Goal: Use online tool/utility

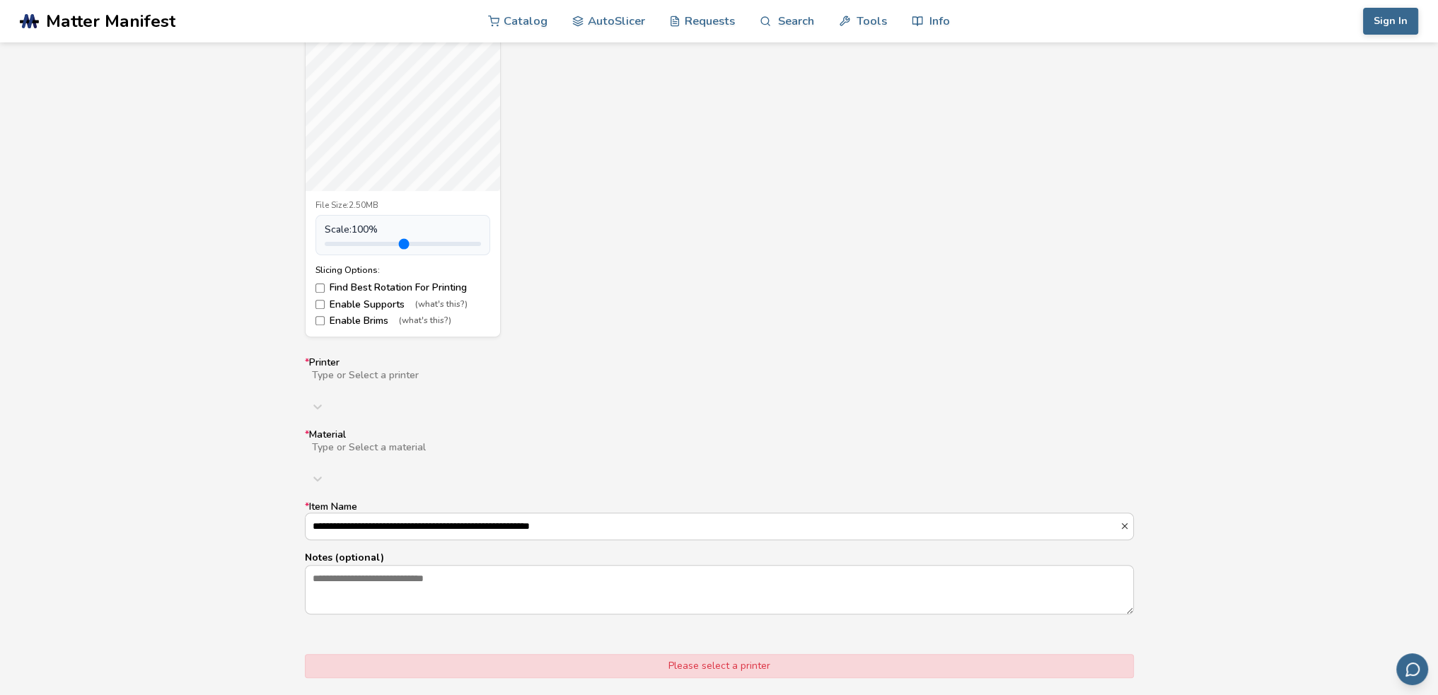
scroll to position [637, 0]
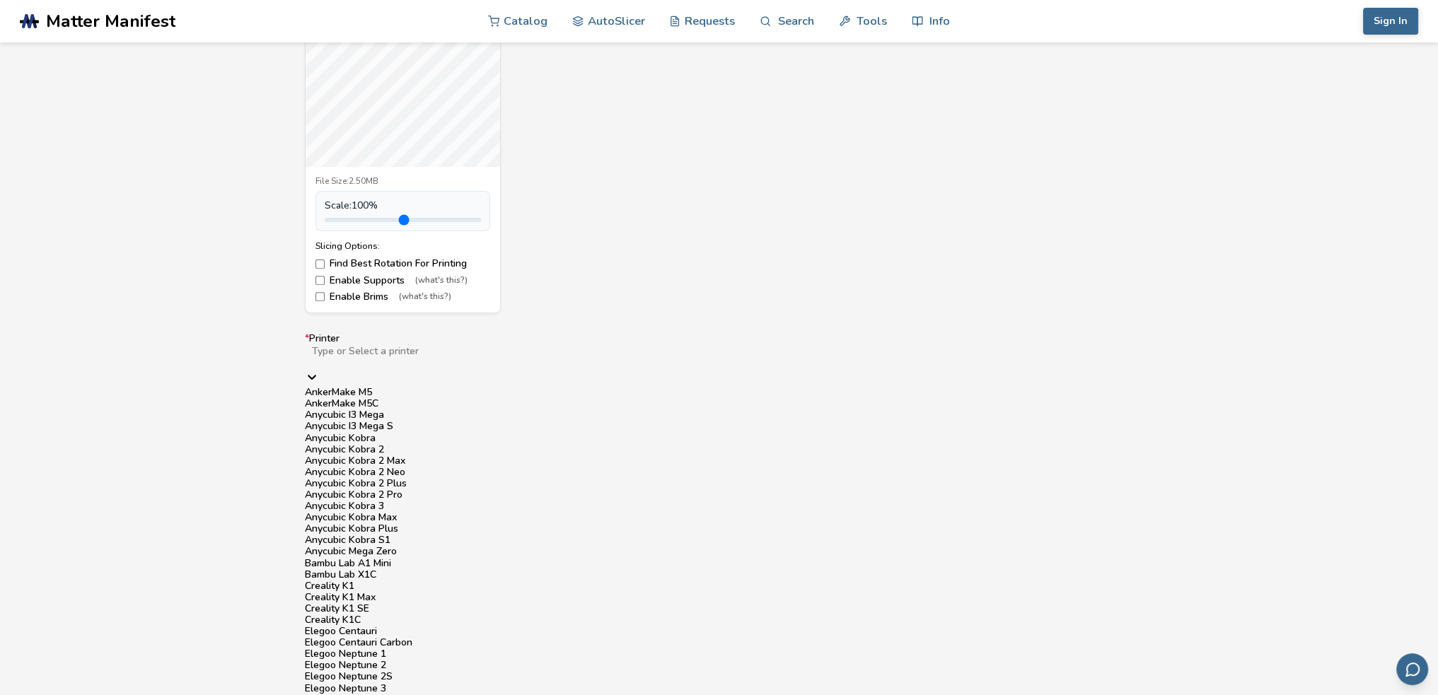
click at [373, 361] on div at bounding box center [535, 362] width 451 height 11
click at [407, 501] on div "Anycubic Kobra 3" at bounding box center [719, 506] width 829 height 11
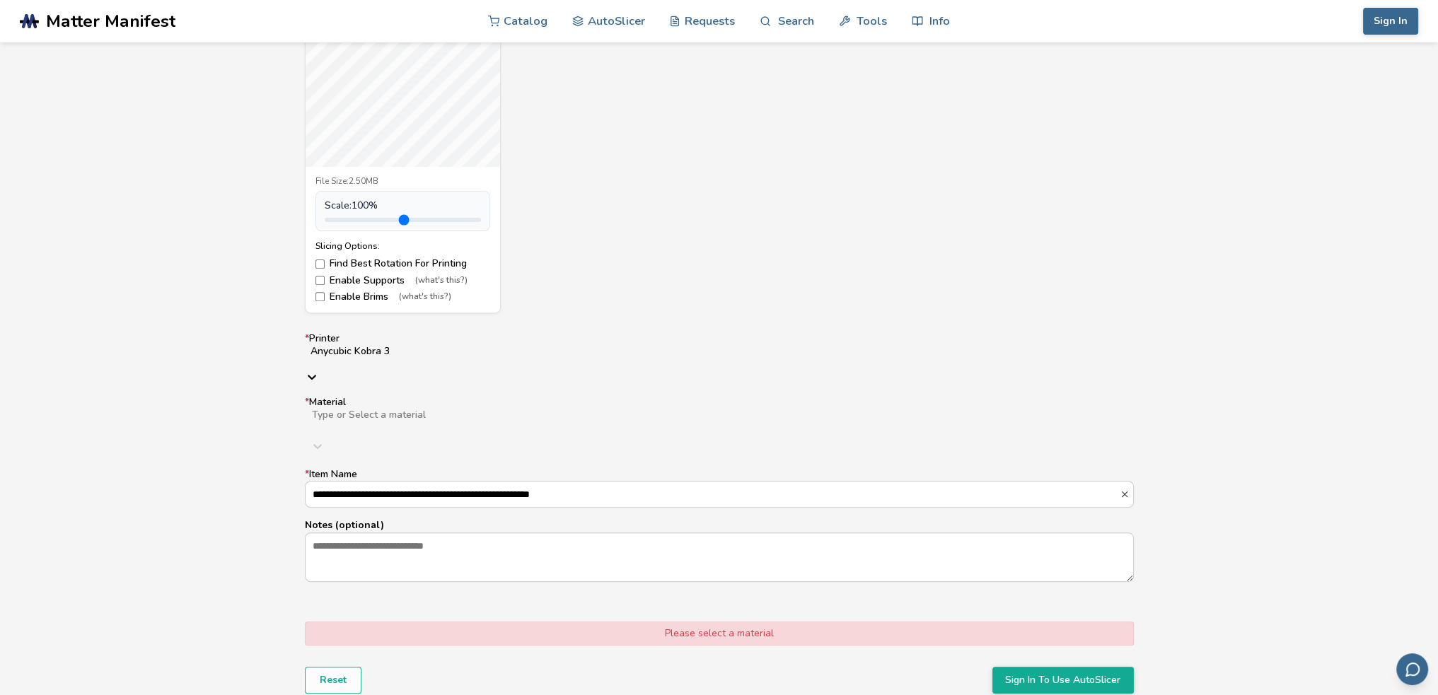
click at [360, 421] on div at bounding box center [534, 426] width 449 height 11
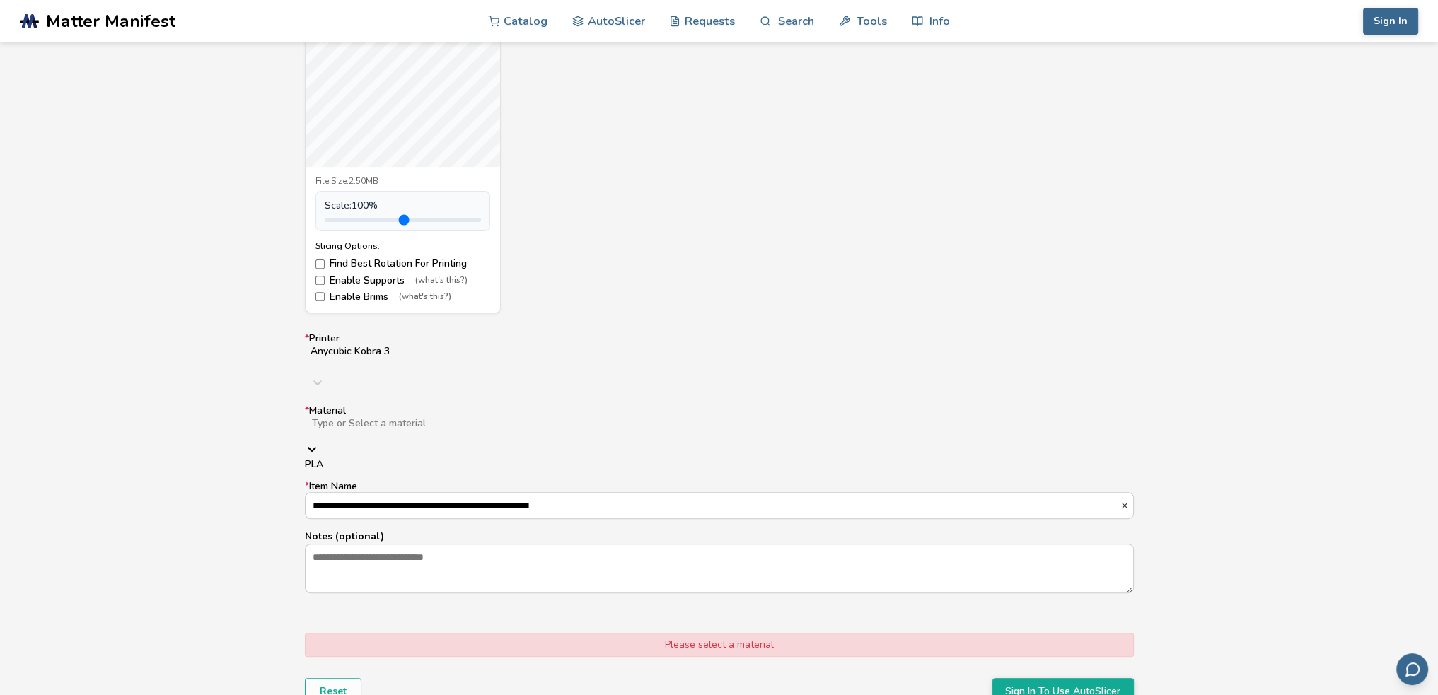
click at [371, 459] on div "PLA" at bounding box center [719, 464] width 829 height 11
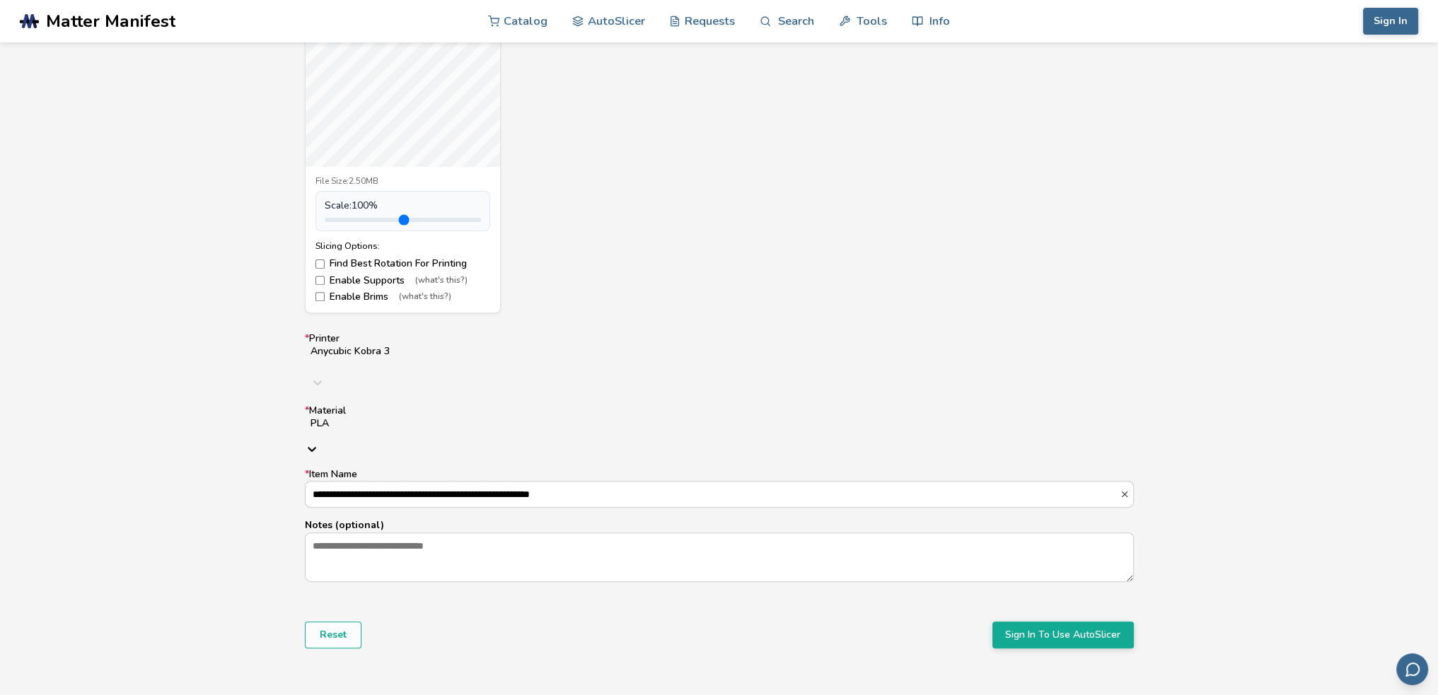
click at [356, 429] on div at bounding box center [719, 434] width 818 height 11
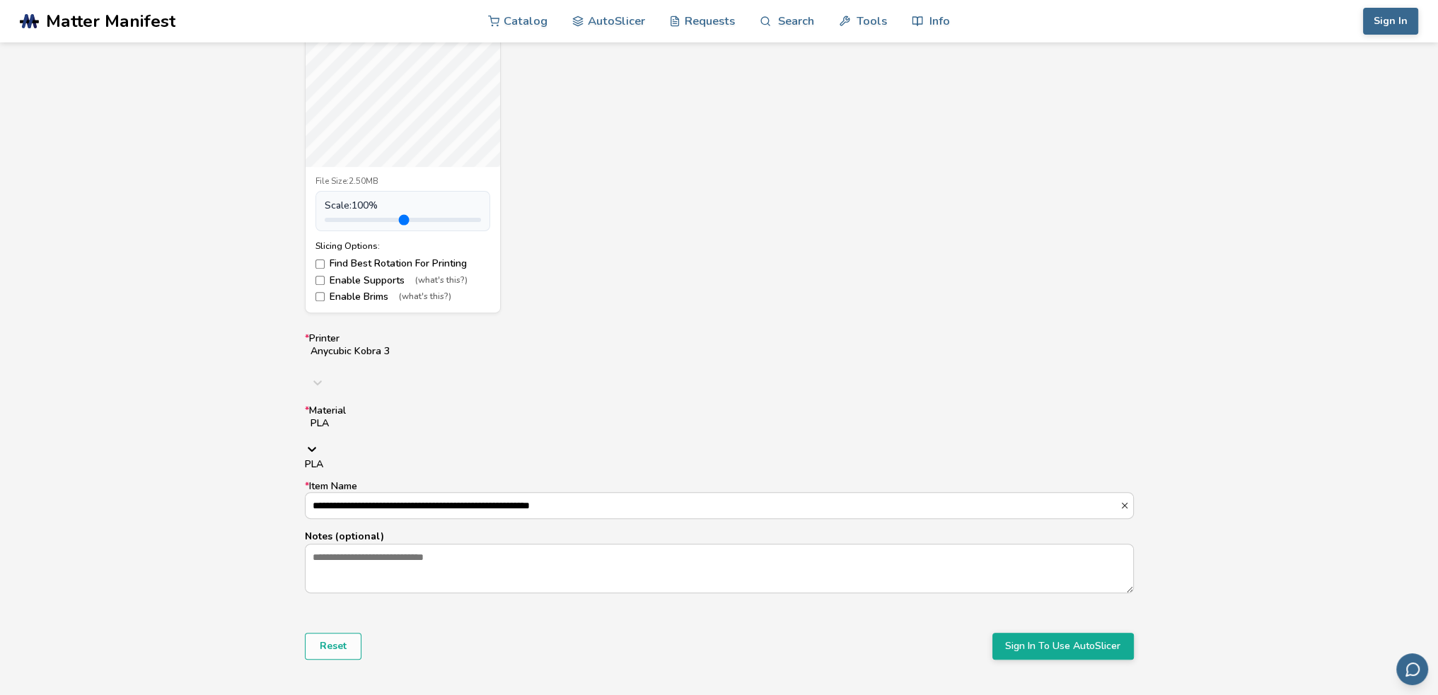
click at [356, 429] on div at bounding box center [719, 434] width 818 height 11
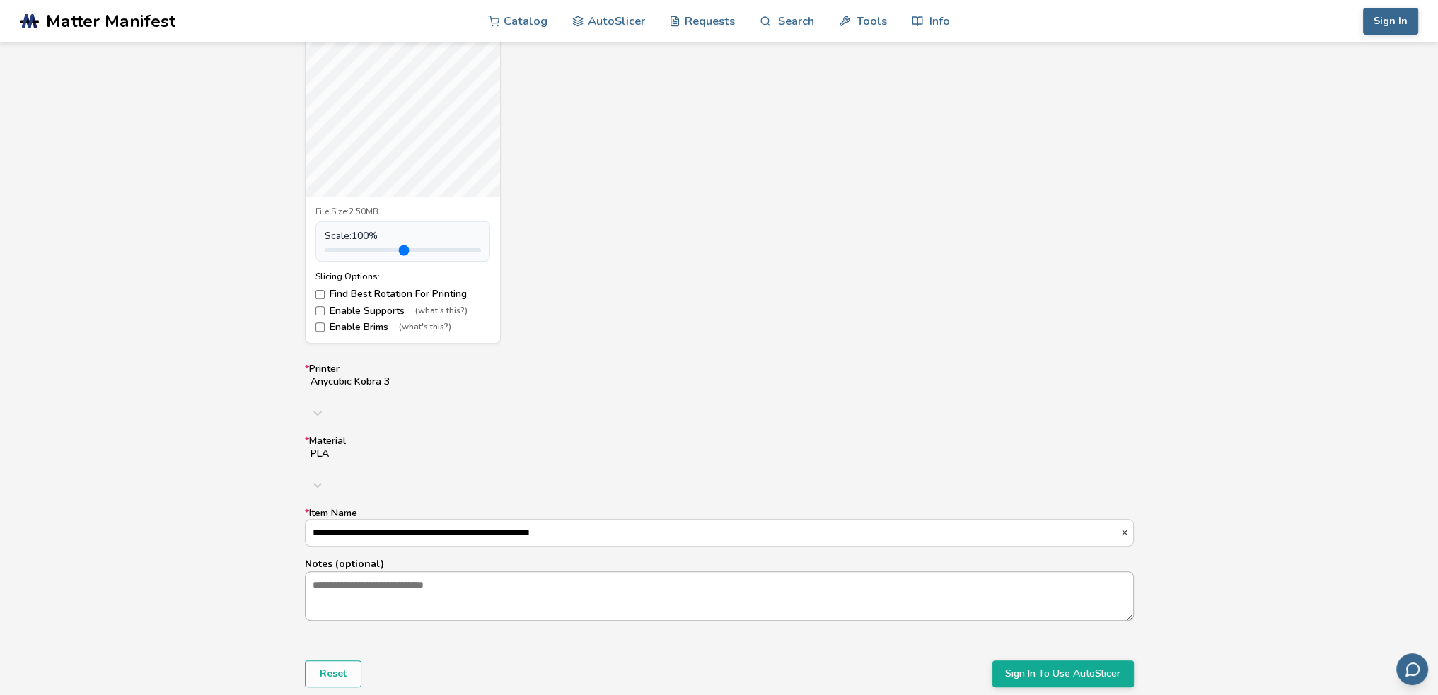
scroll to position [637, 0]
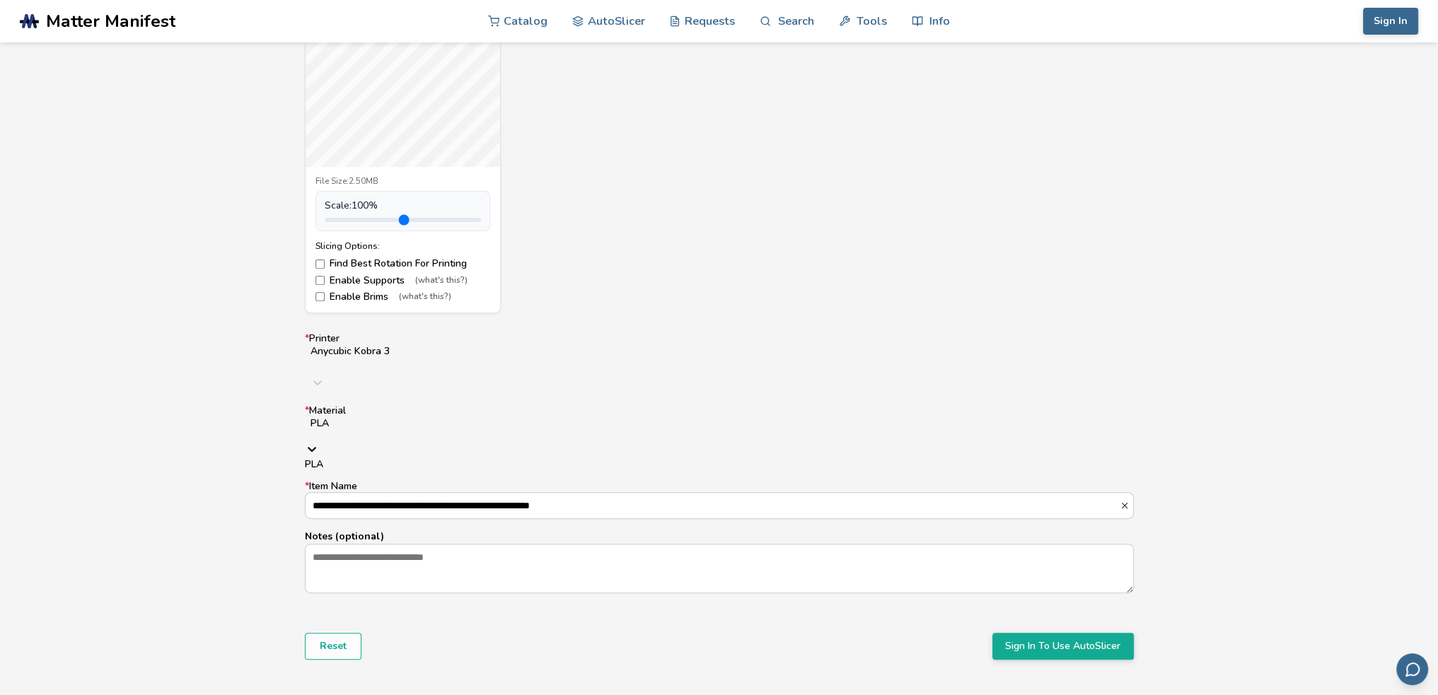
click at [385, 417] on div "PLA" at bounding box center [719, 429] width 829 height 25
click at [1116, 419] on div "**********" at bounding box center [719, 463] width 829 height 260
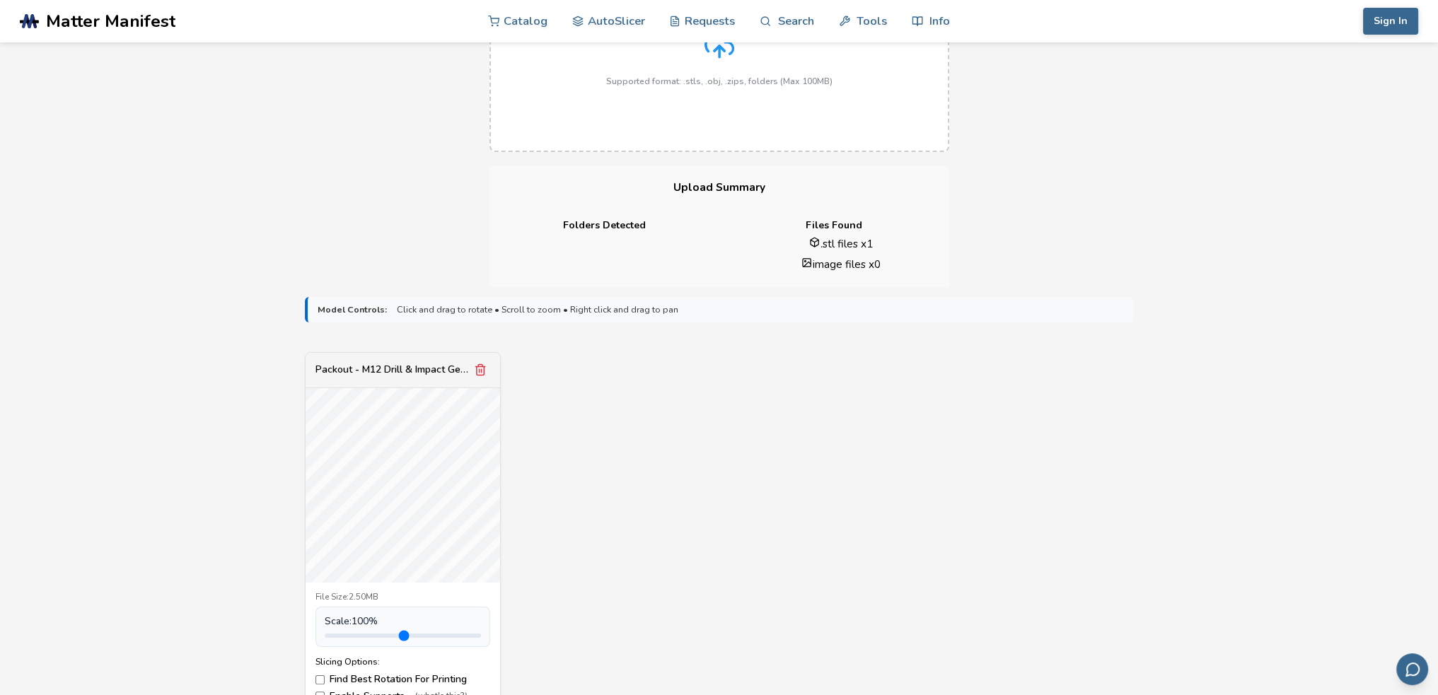
scroll to position [0, 0]
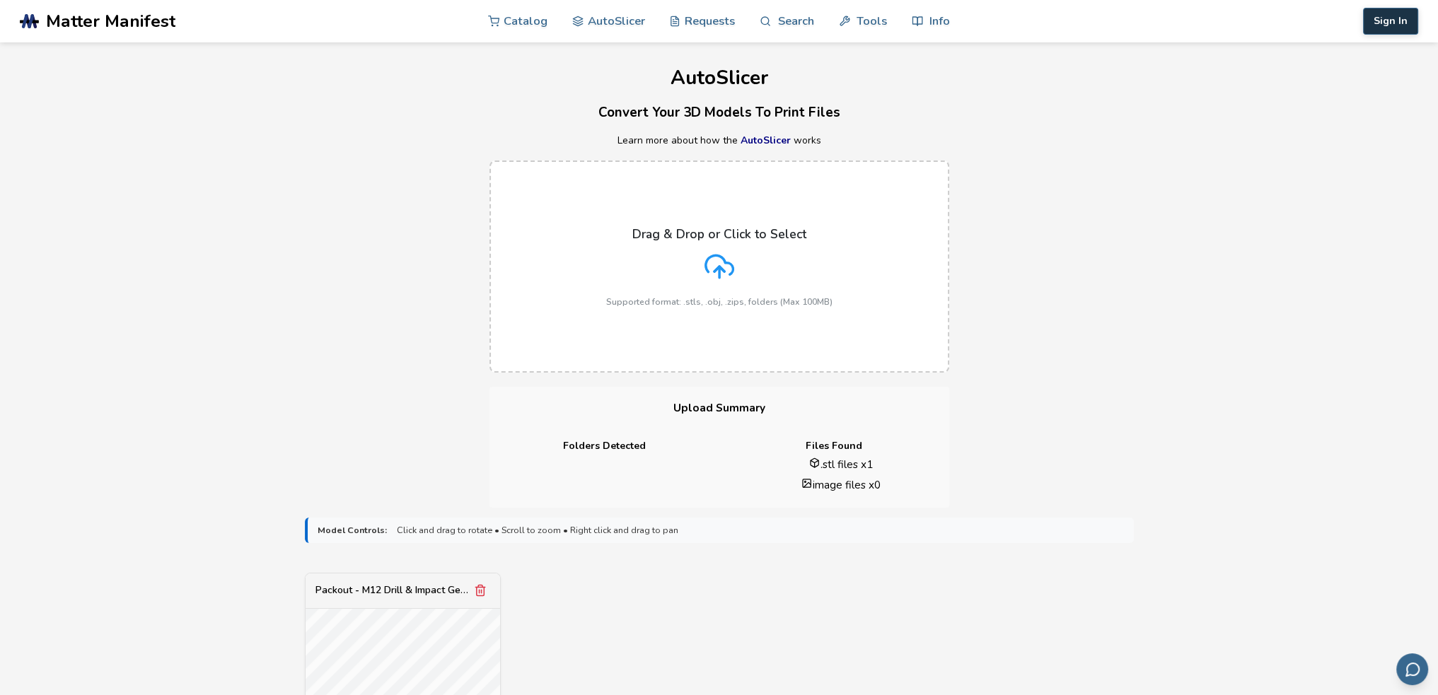
click at [1380, 30] on button "Sign In" at bounding box center [1390, 21] width 55 height 27
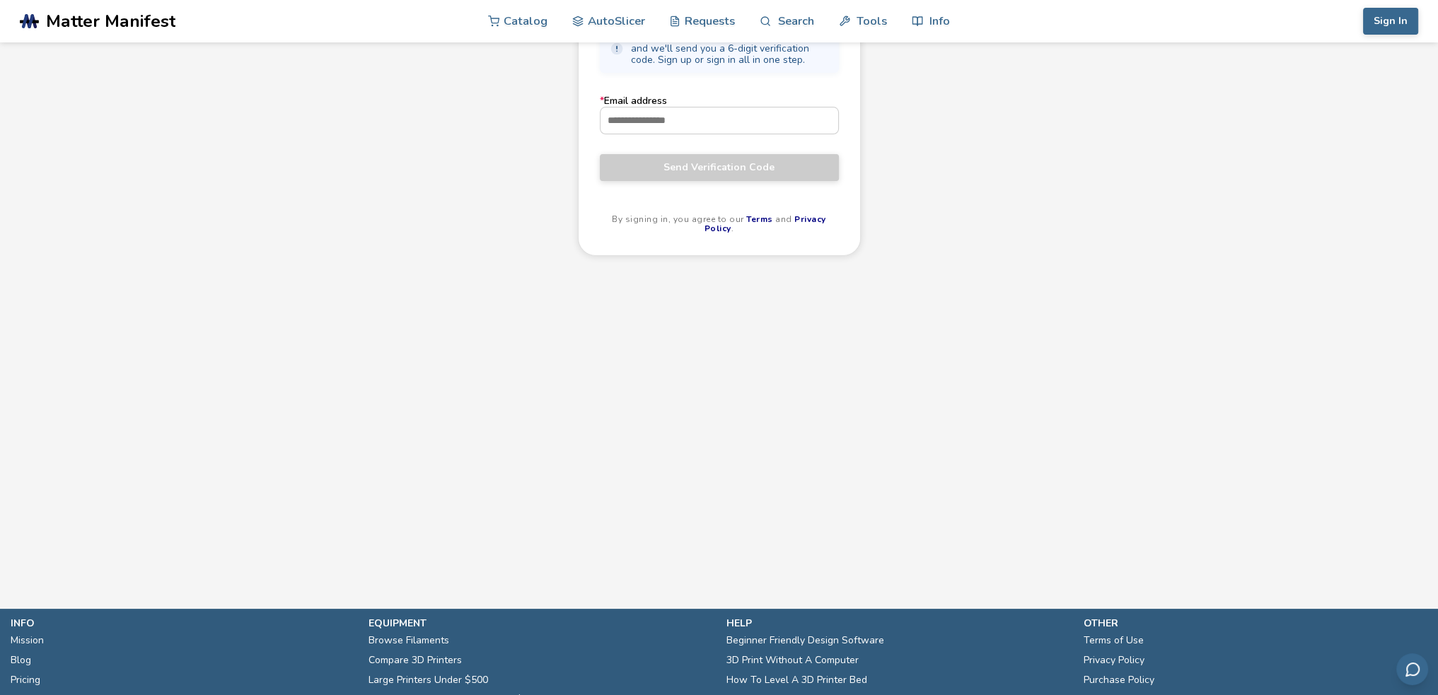
scroll to position [308, 0]
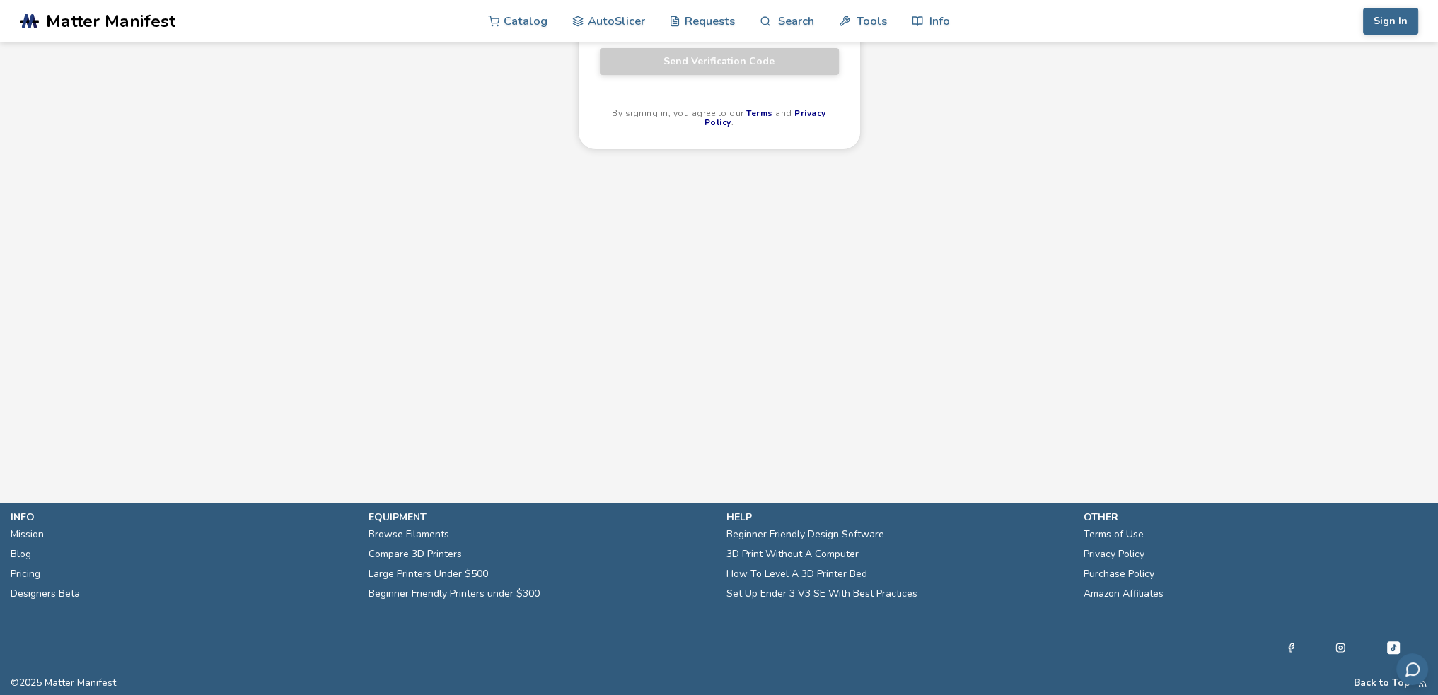
click at [1208, 234] on div "Sign Up or Sign In Email Verification Code No password needed! Enter your email…" at bounding box center [719, 133] width 1438 height 656
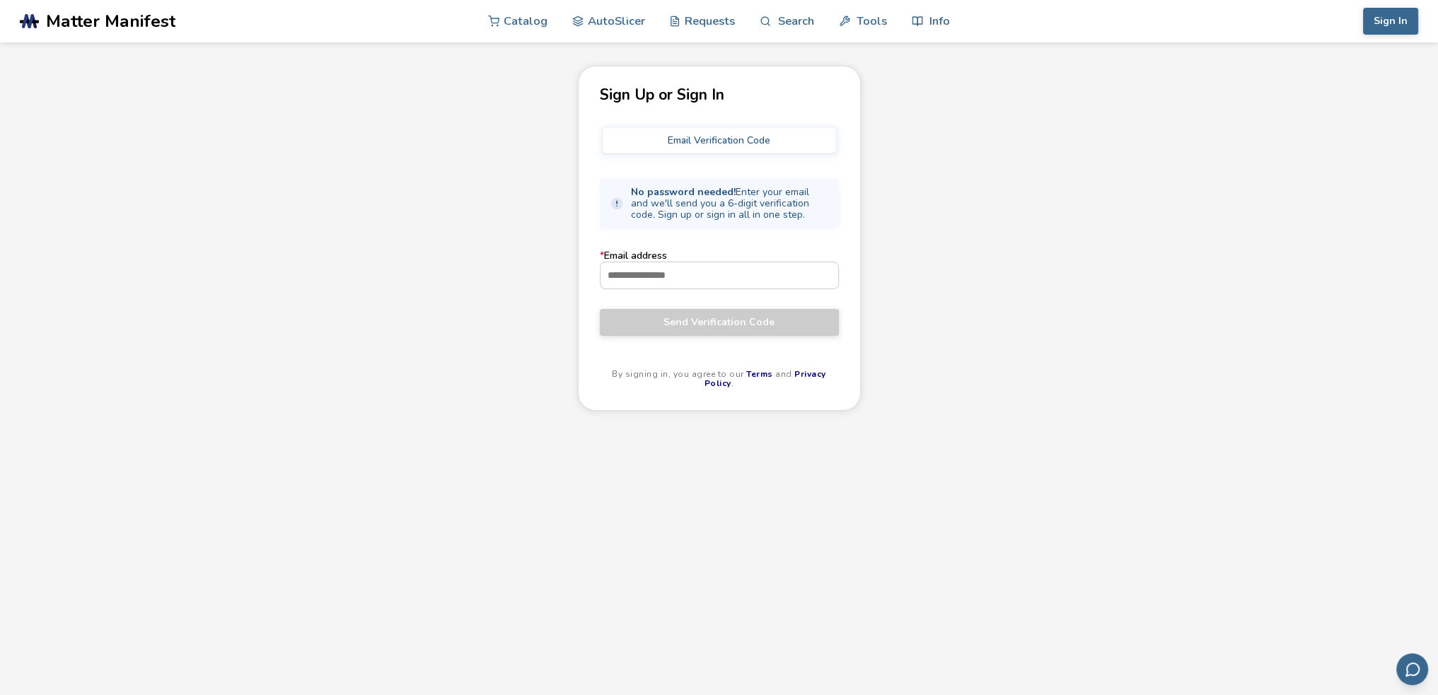
scroll to position [0, 0]
